Goal: Task Accomplishment & Management: Manage account settings

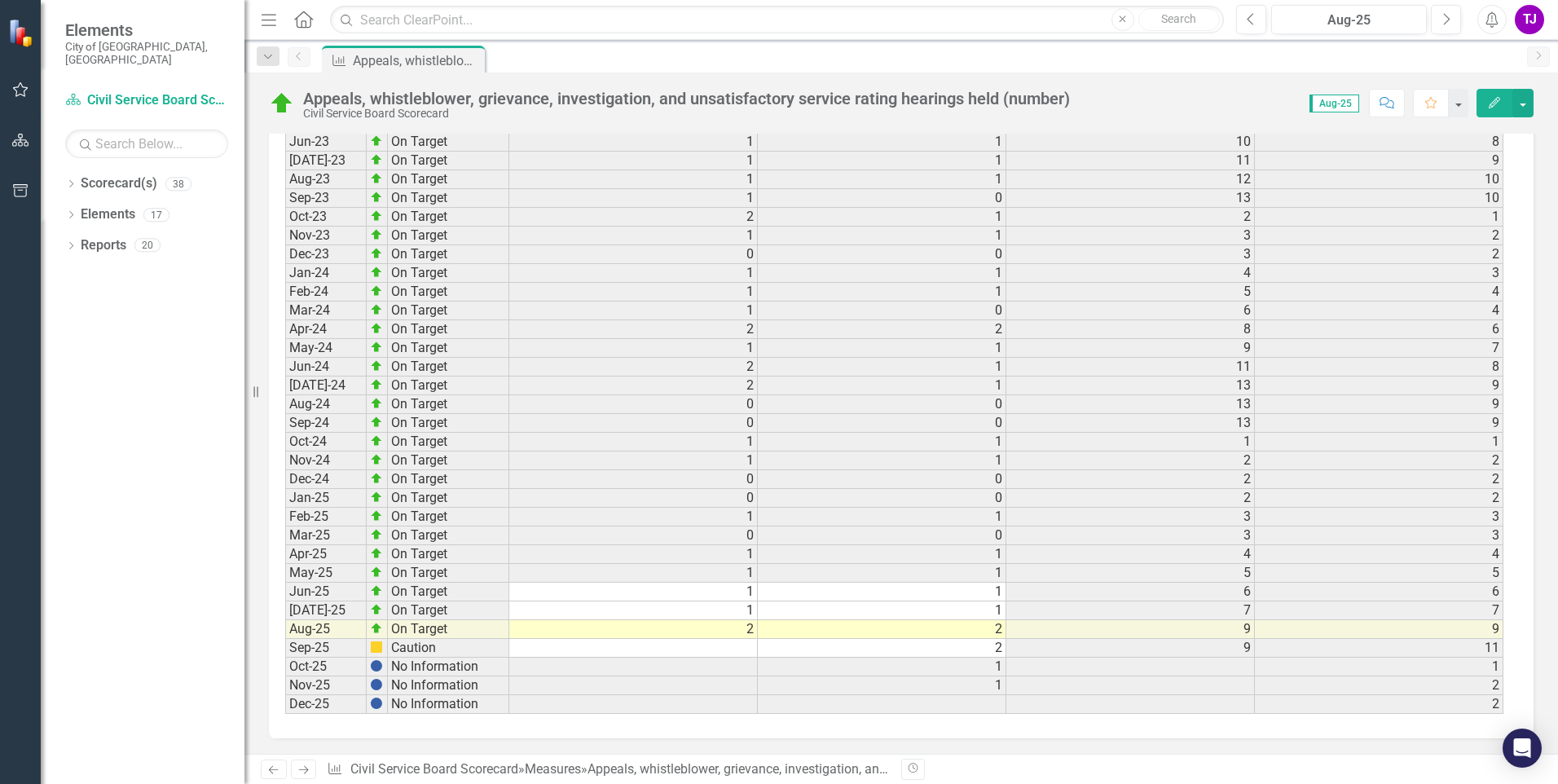
scroll to position [2211, 0]
click at [753, 646] on td at bounding box center [634, 647] width 249 height 19
type textarea "2"
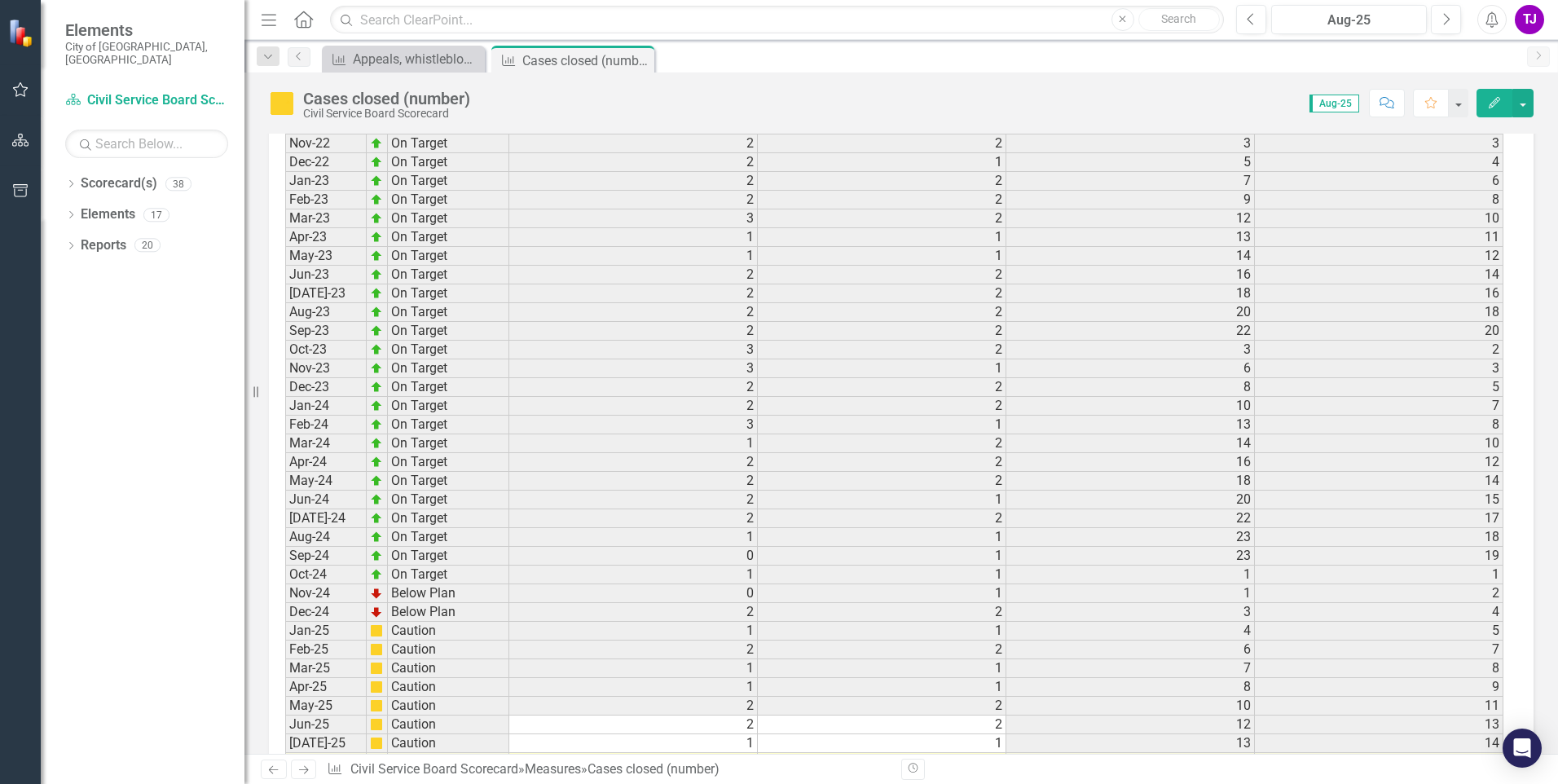
scroll to position [2196, 0]
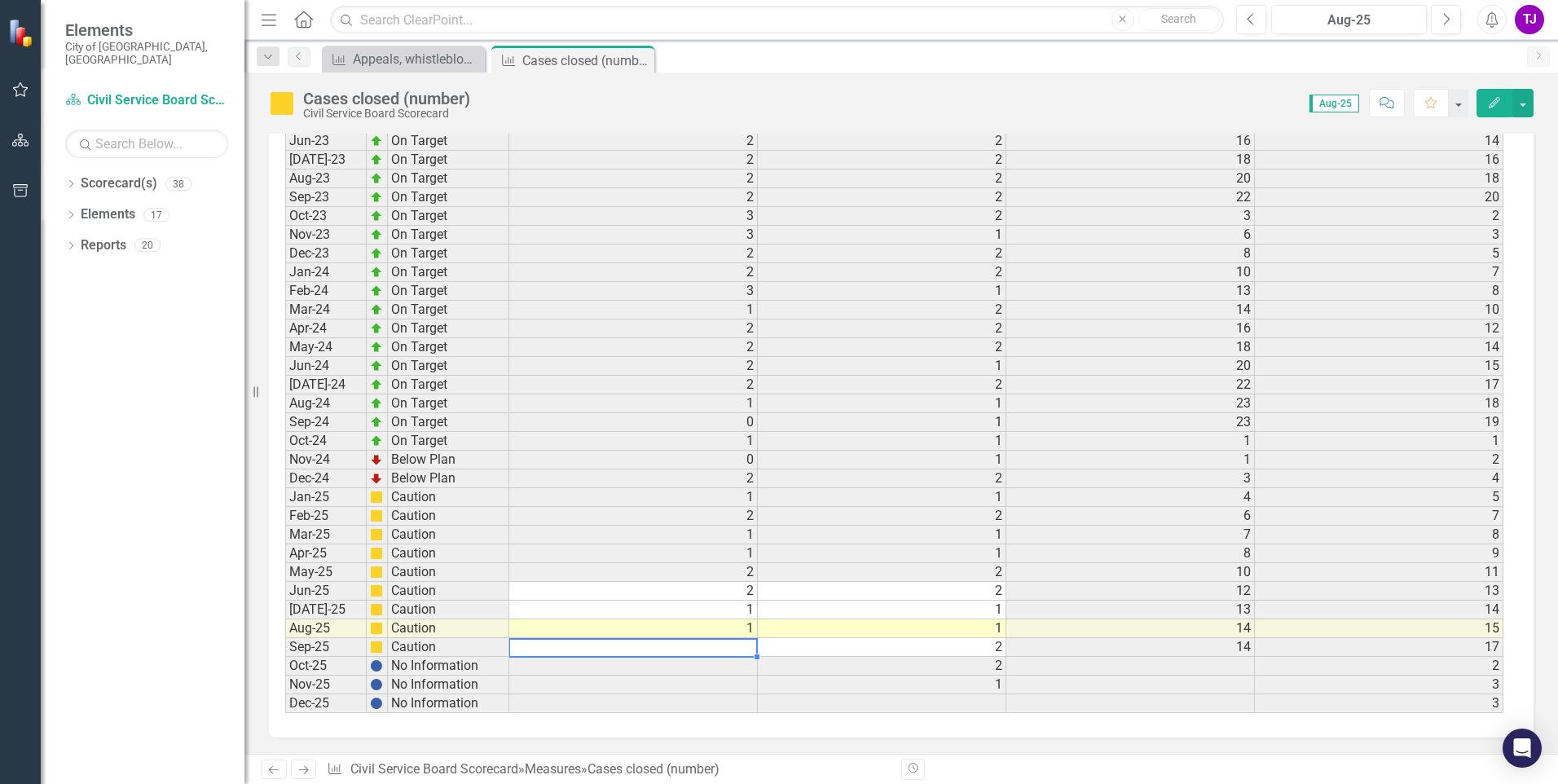
click at [753, 648] on td at bounding box center [634, 647] width 249 height 19
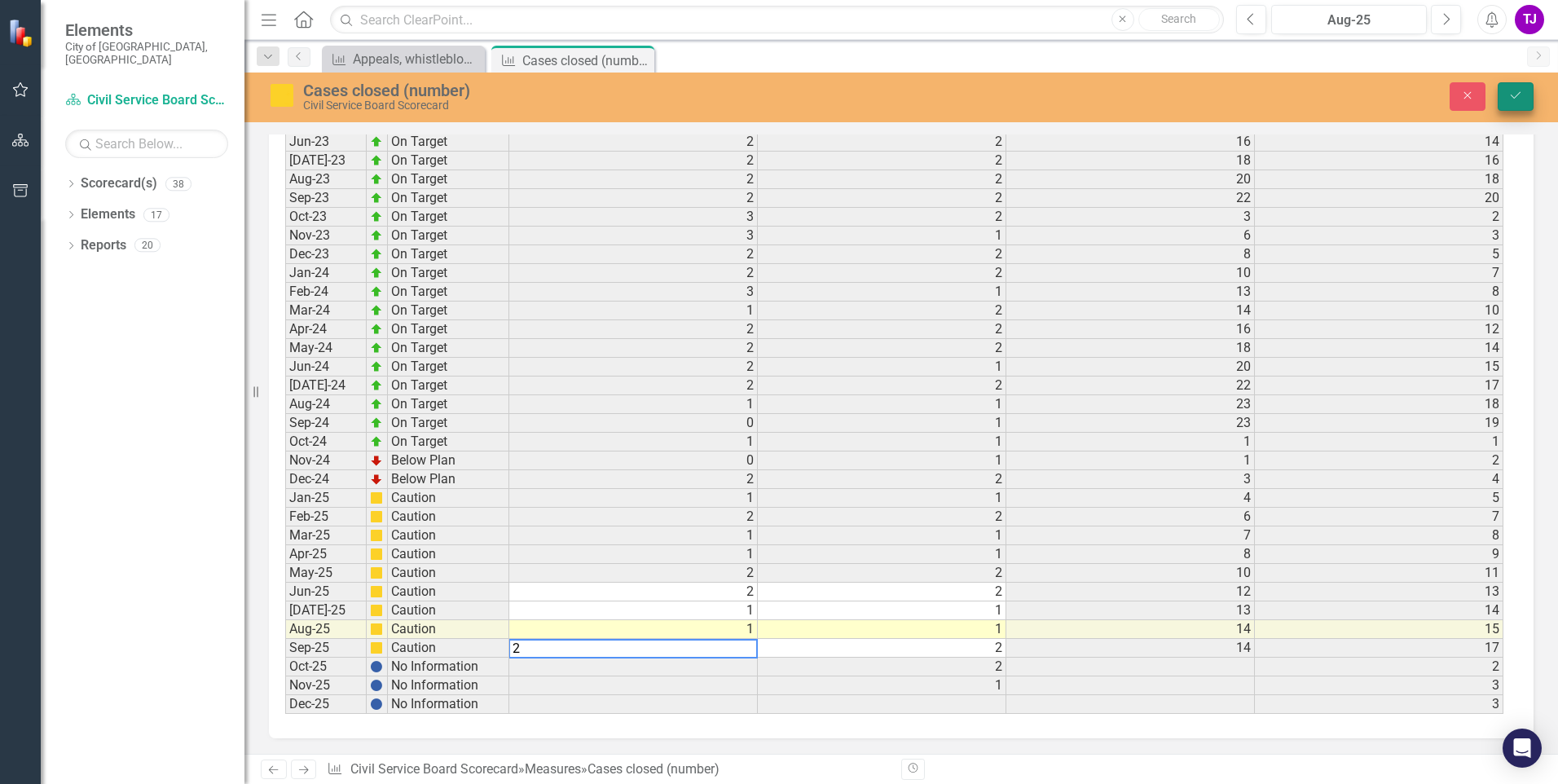
type textarea "2"
click at [1509, 89] on button "Save" at bounding box center [1516, 96] width 36 height 29
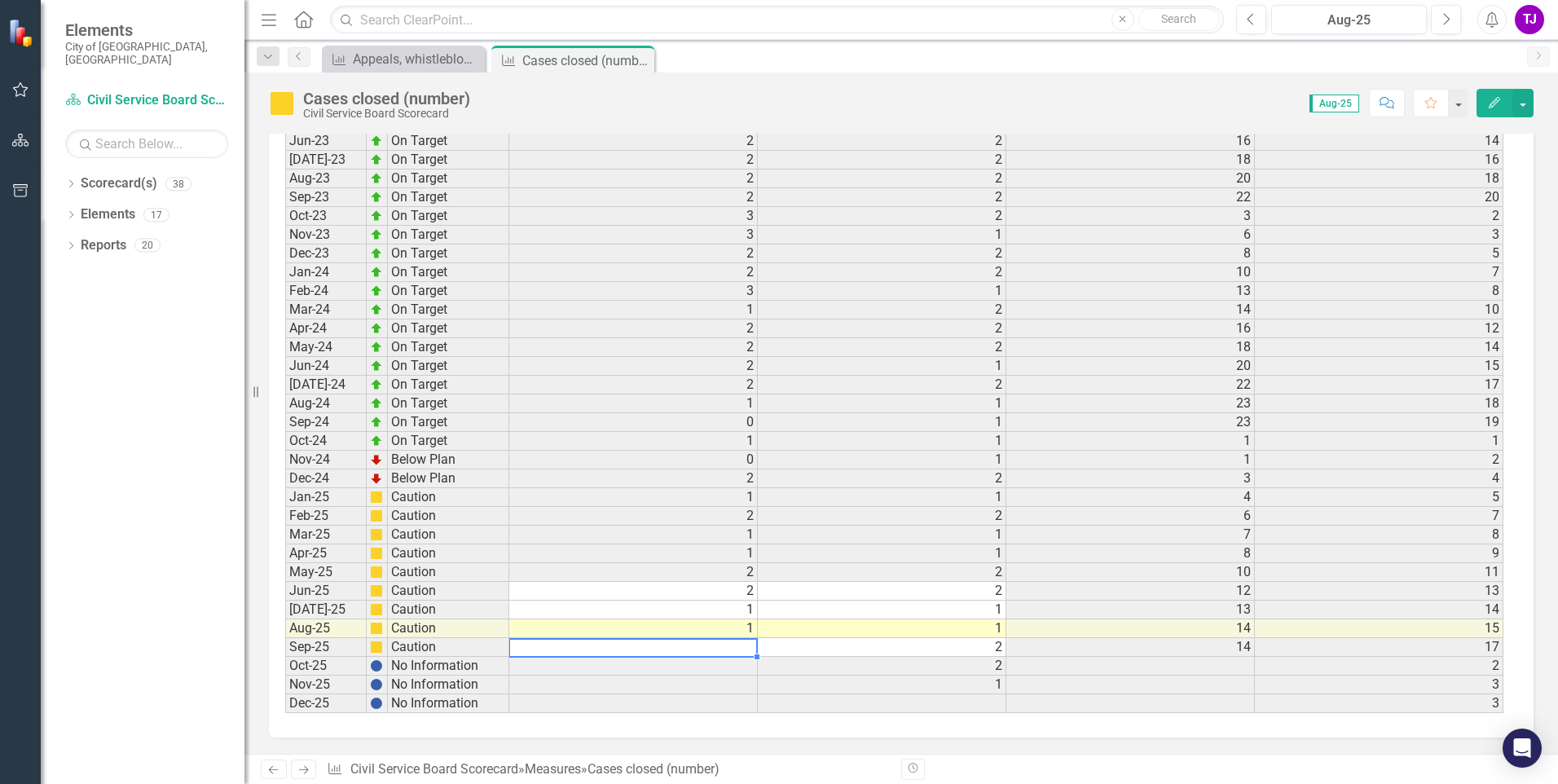
click at [751, 647] on td at bounding box center [634, 647] width 249 height 19
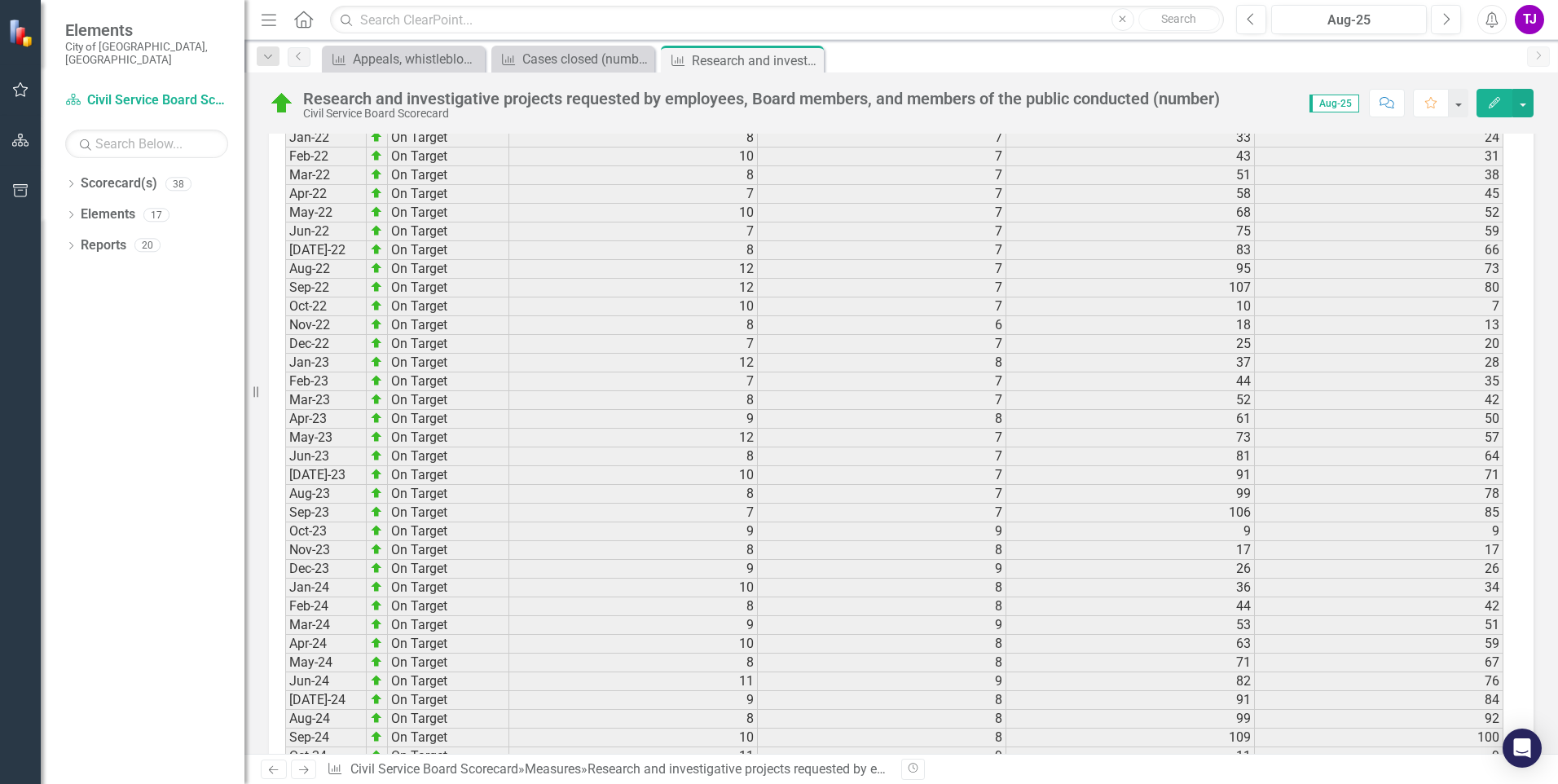
scroll to position [2123, 0]
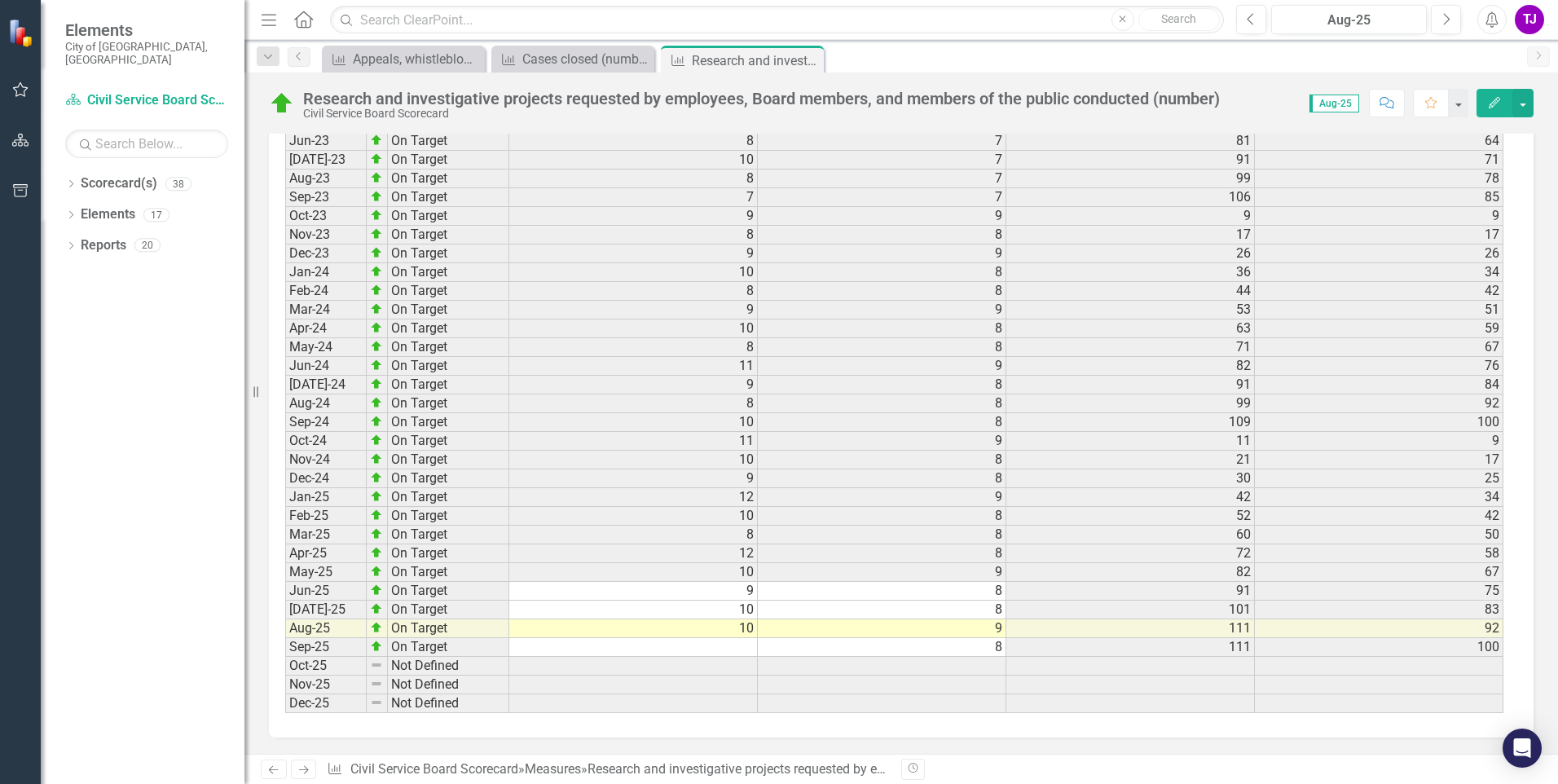
click at [745, 646] on td at bounding box center [634, 647] width 249 height 19
type textarea "8"
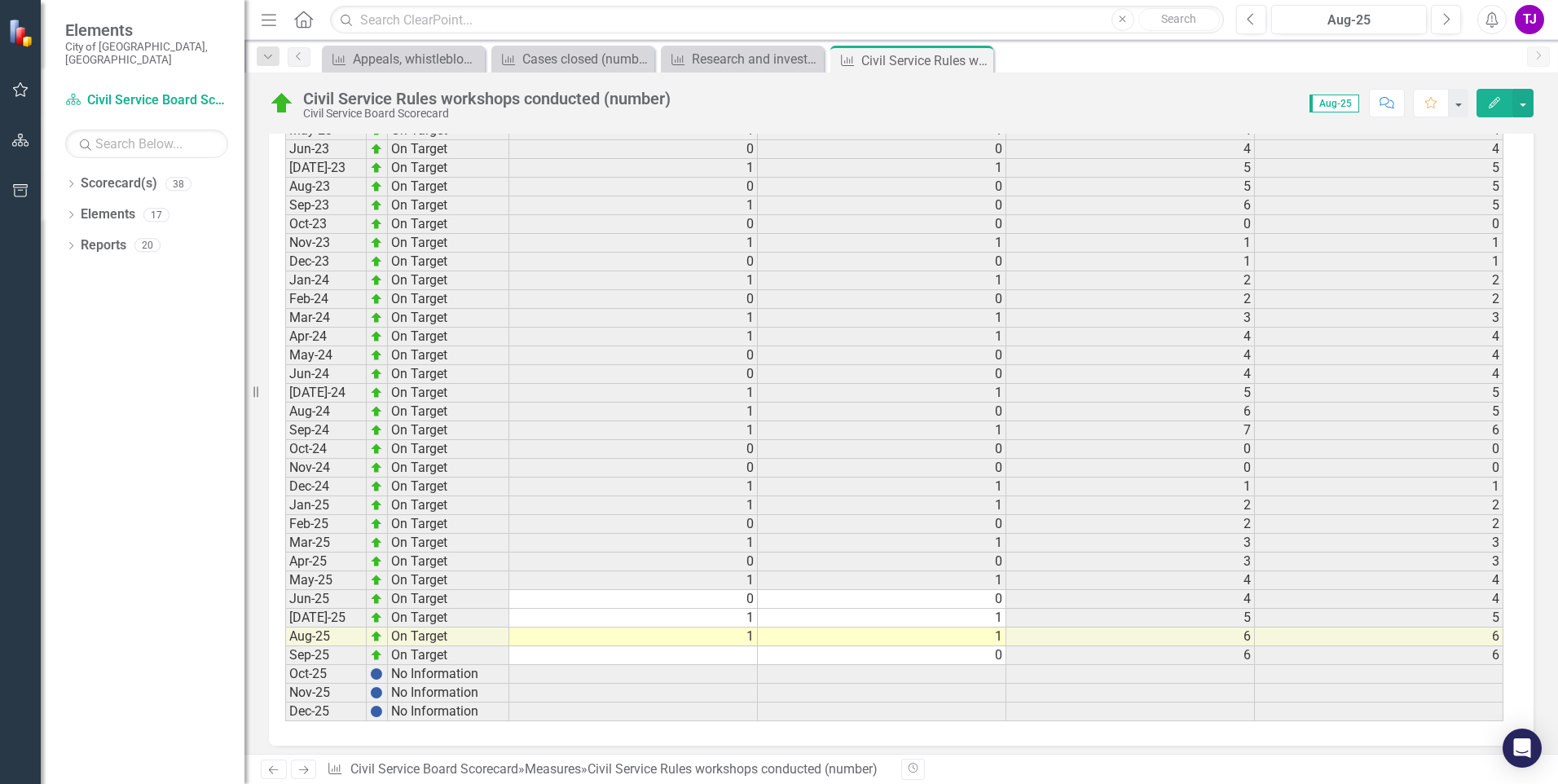
scroll to position [2196, 0]
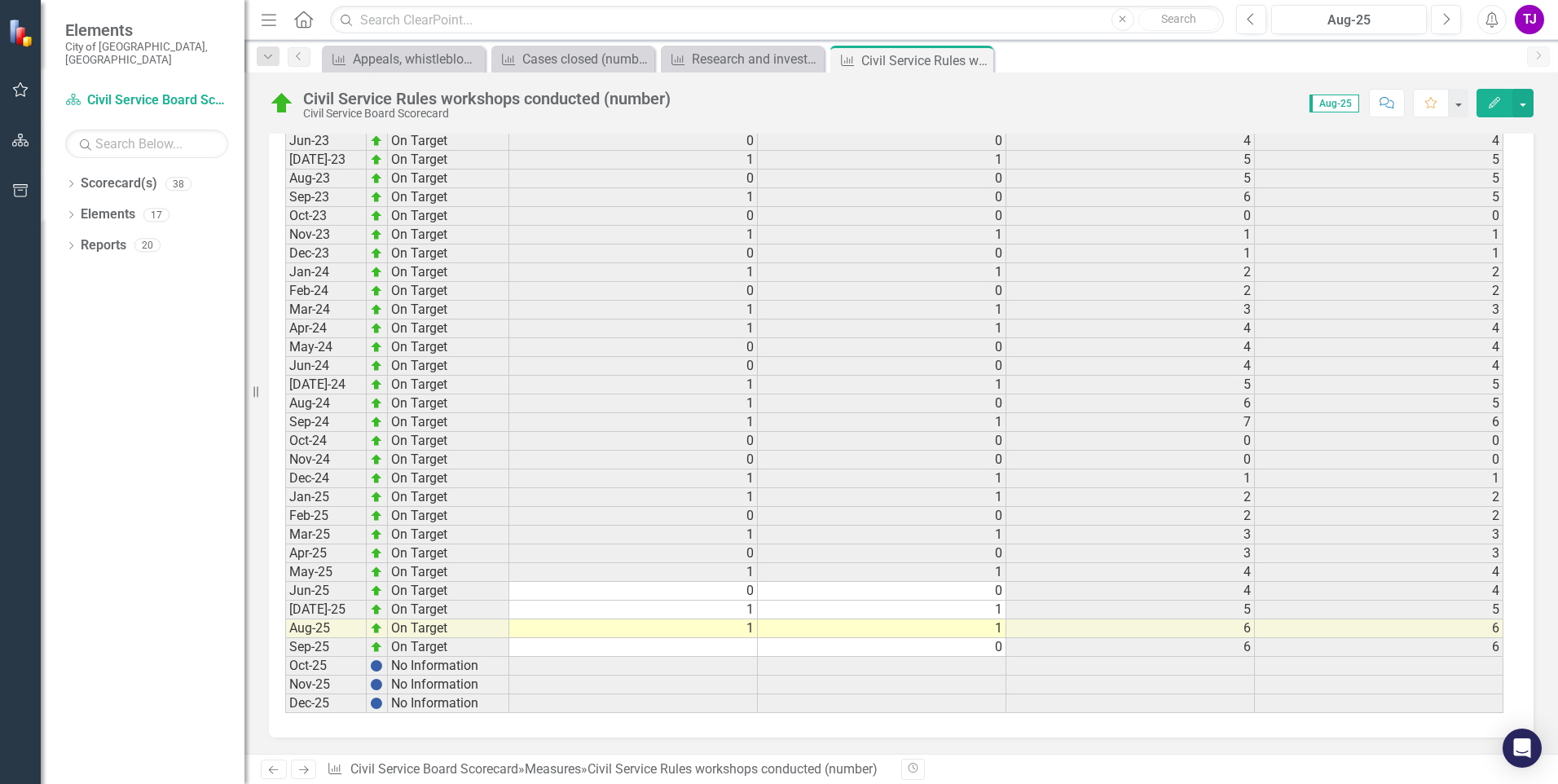
click at [744, 644] on td at bounding box center [634, 647] width 249 height 19
type textarea "0"
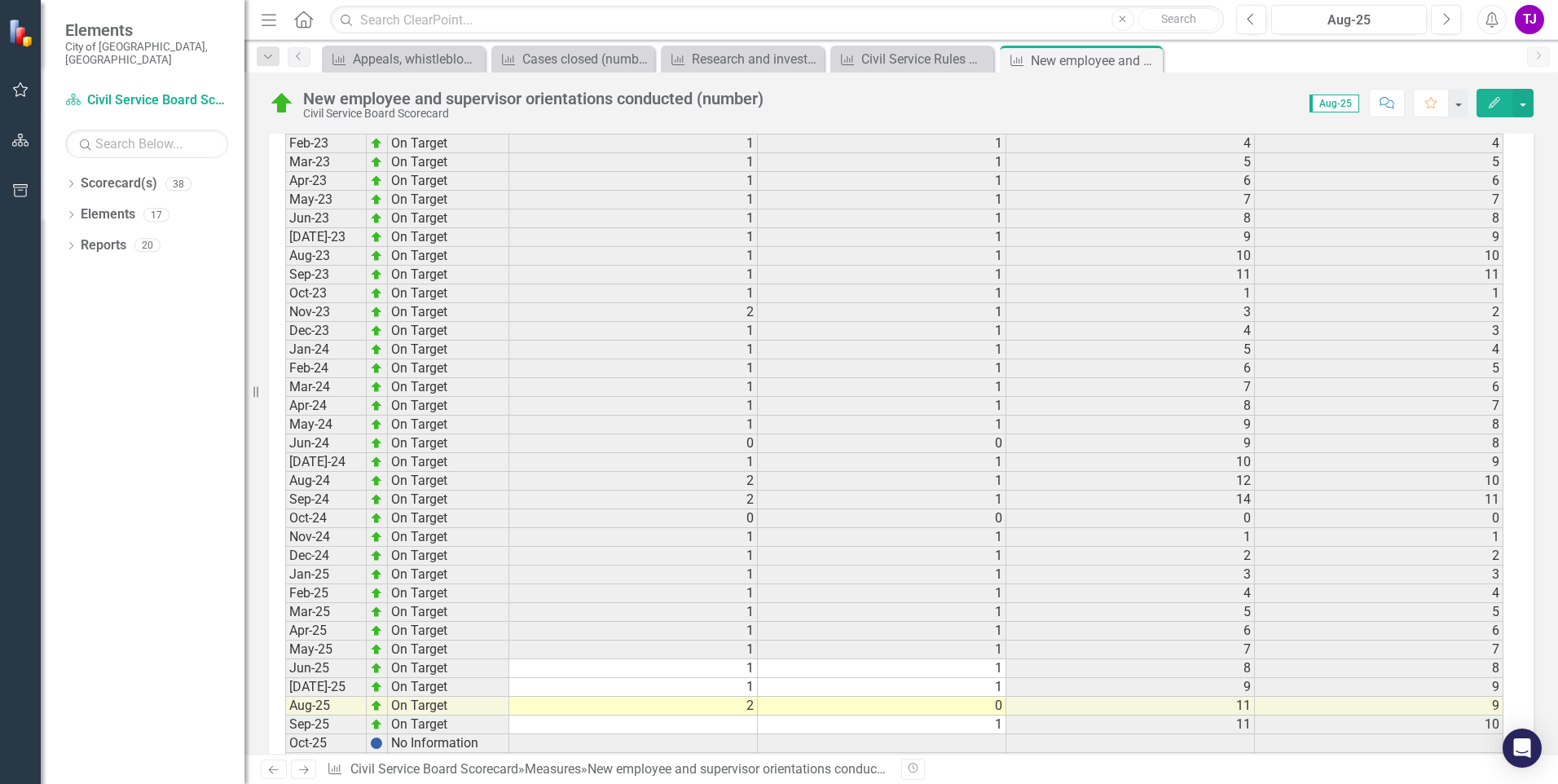
scroll to position [2196, 0]
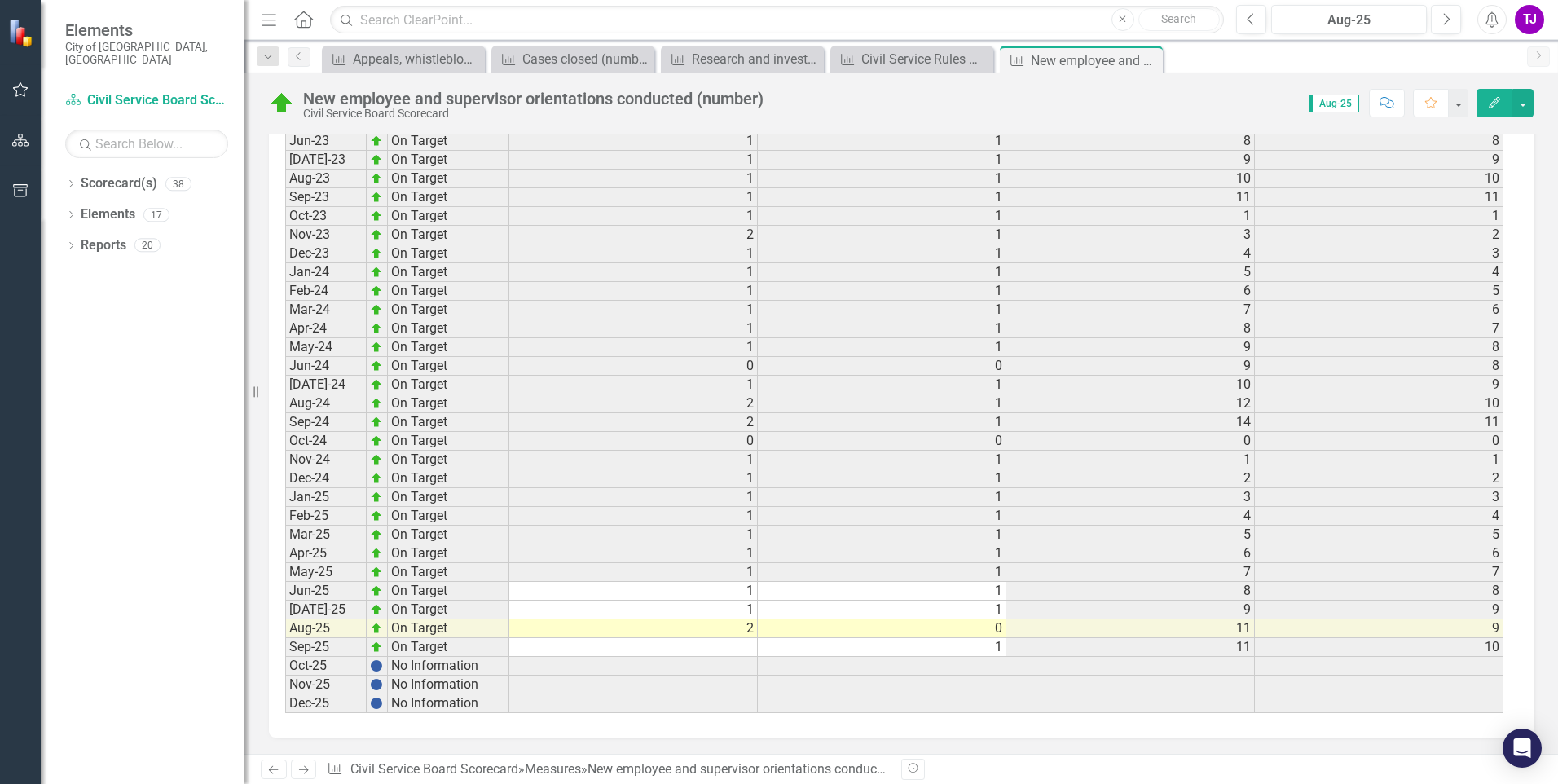
click at [743, 650] on td at bounding box center [634, 647] width 249 height 19
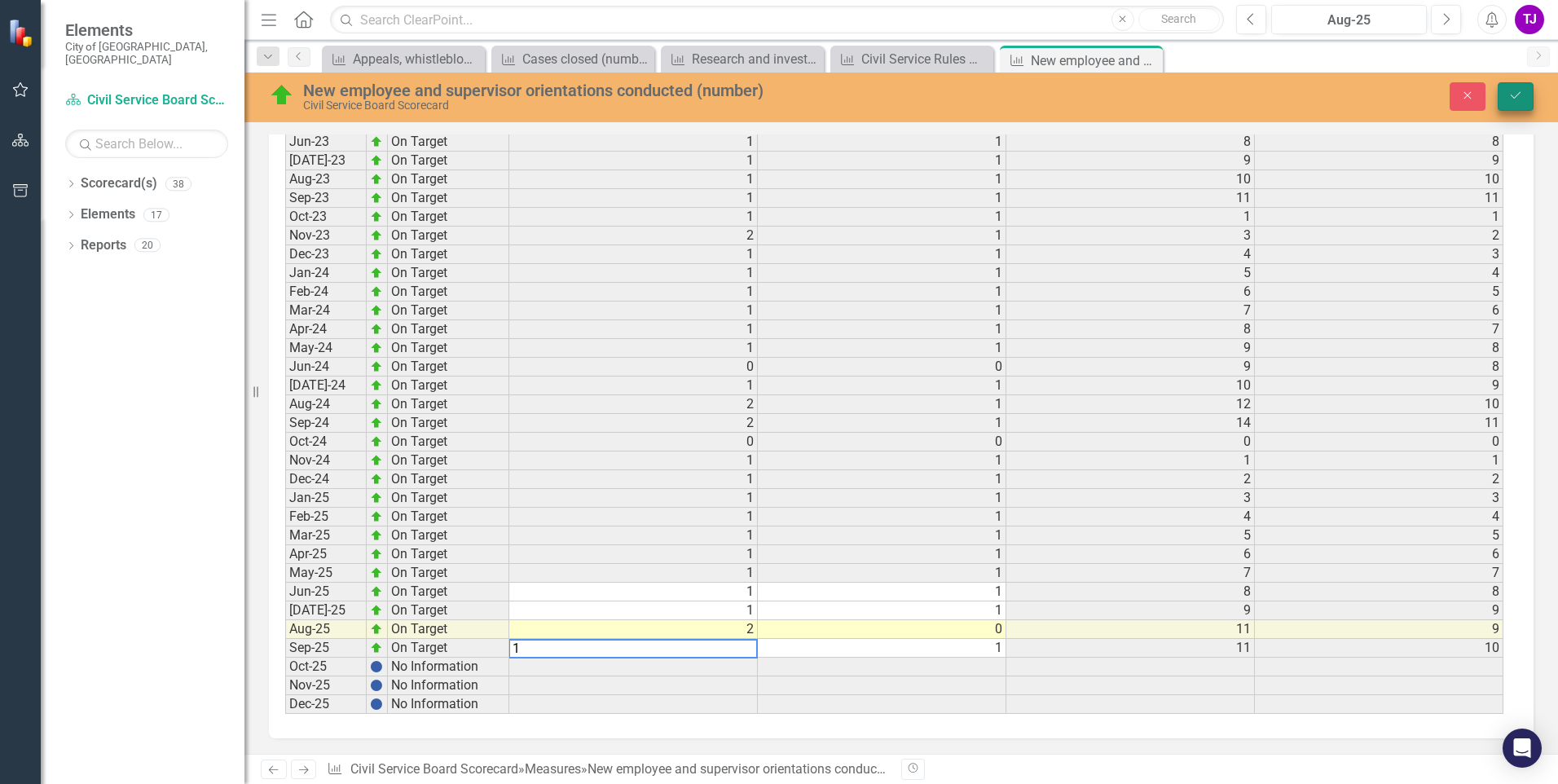
type textarea "1"
click at [1529, 101] on button "Save" at bounding box center [1516, 96] width 36 height 29
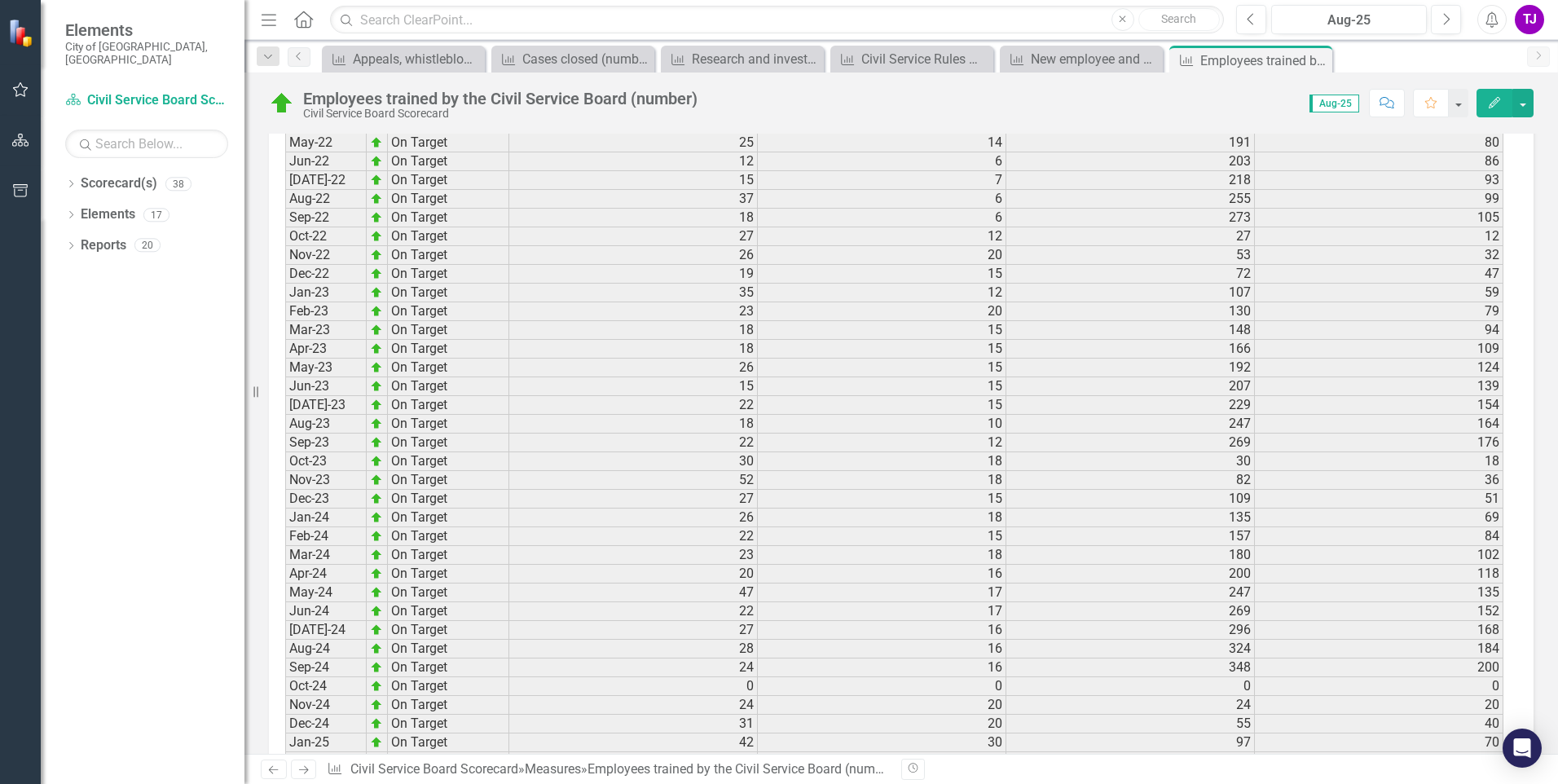
scroll to position [2196, 0]
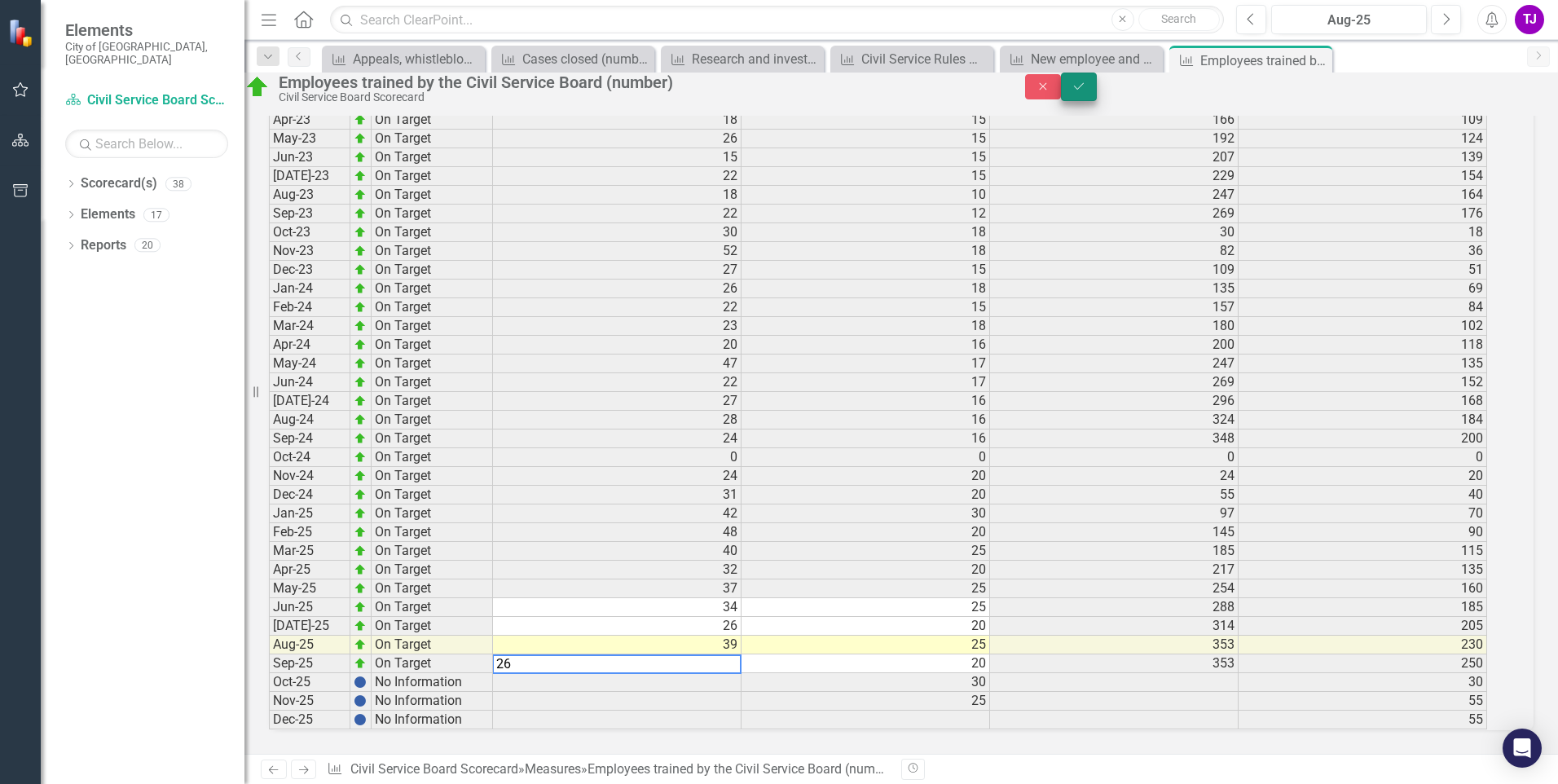
type textarea "26"
click at [1086, 92] on icon "Save" at bounding box center [1078, 85] width 14 height 11
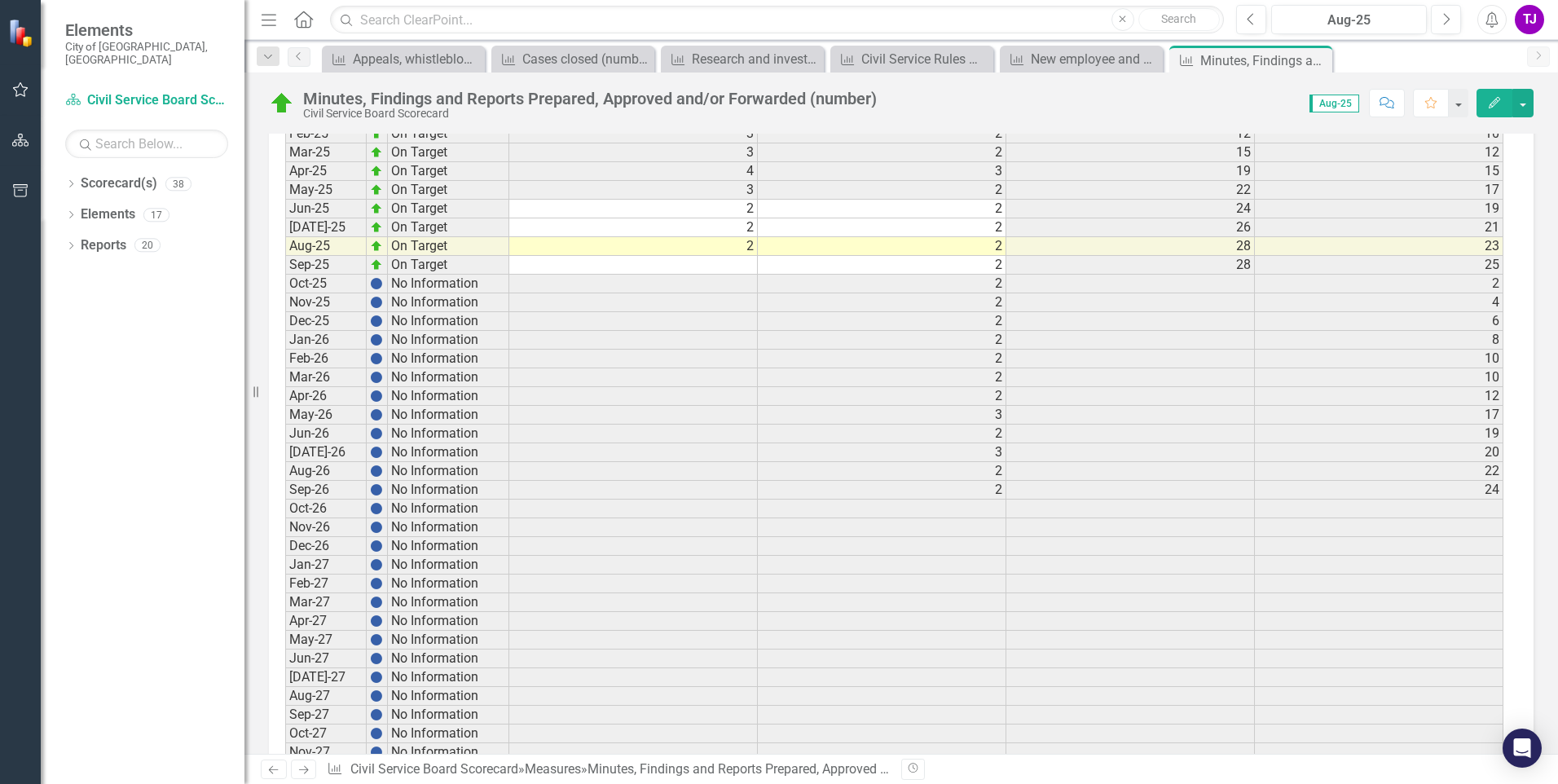
scroll to position [3096, 0]
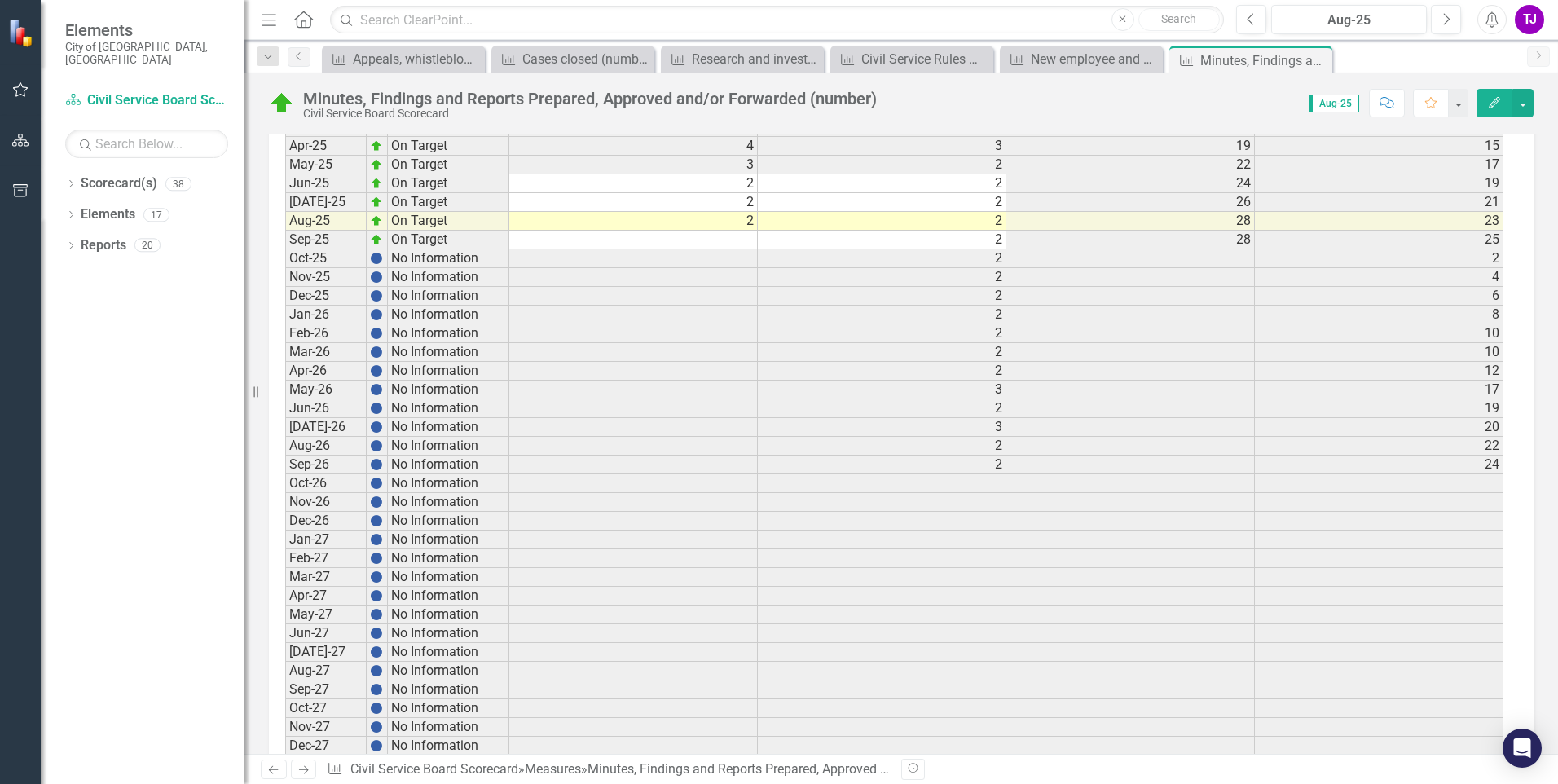
click at [751, 244] on td at bounding box center [634, 240] width 249 height 19
